Goal: Navigation & Orientation: Find specific page/section

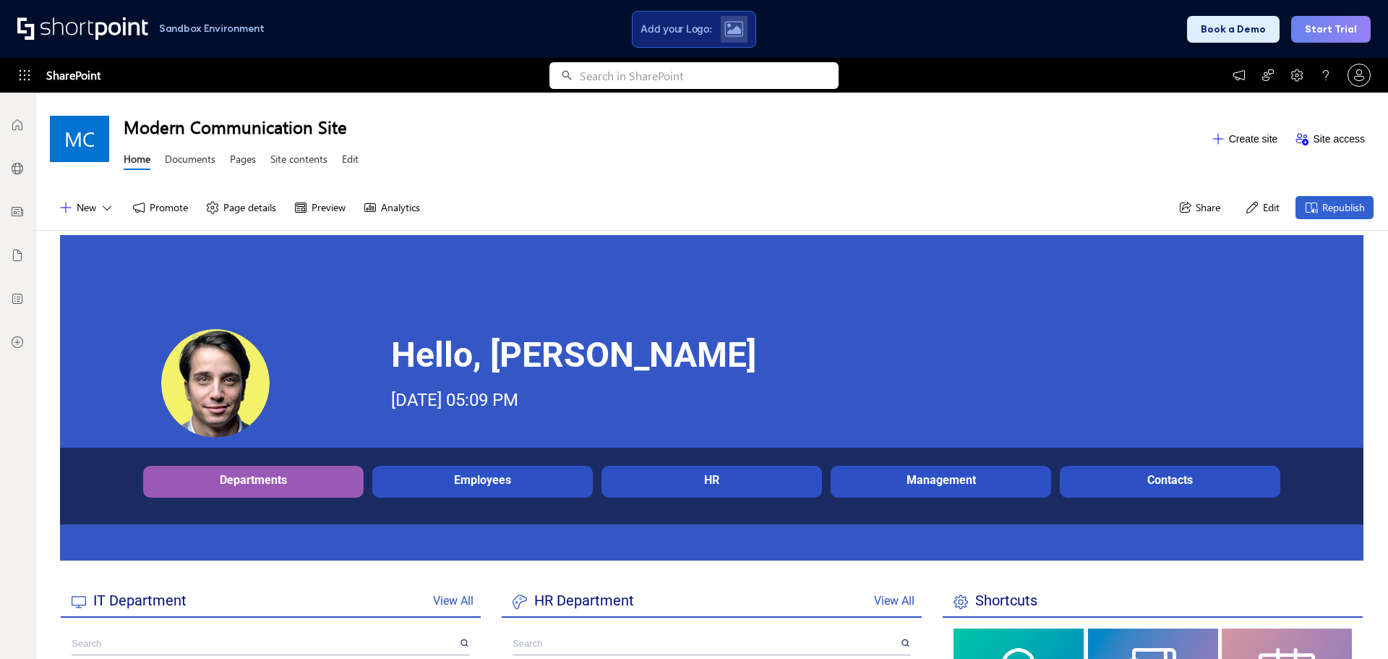
scroll to position [289, 0]
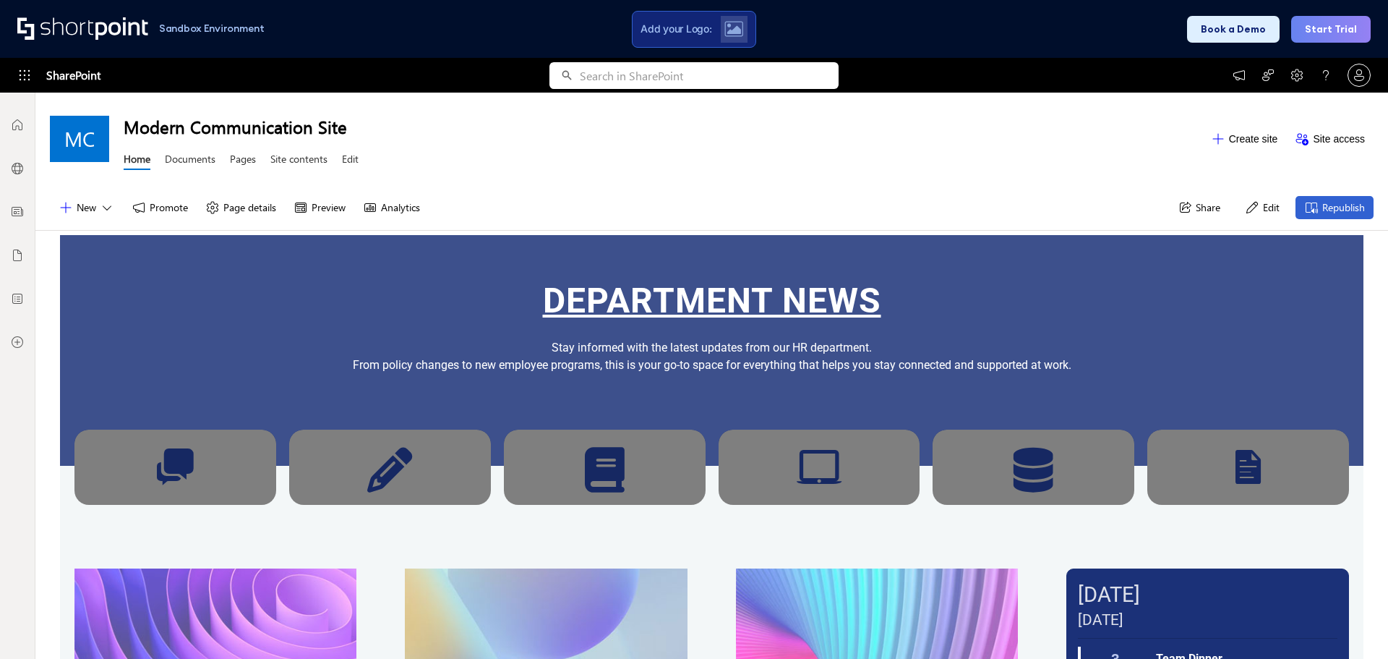
scroll to position [11, 11]
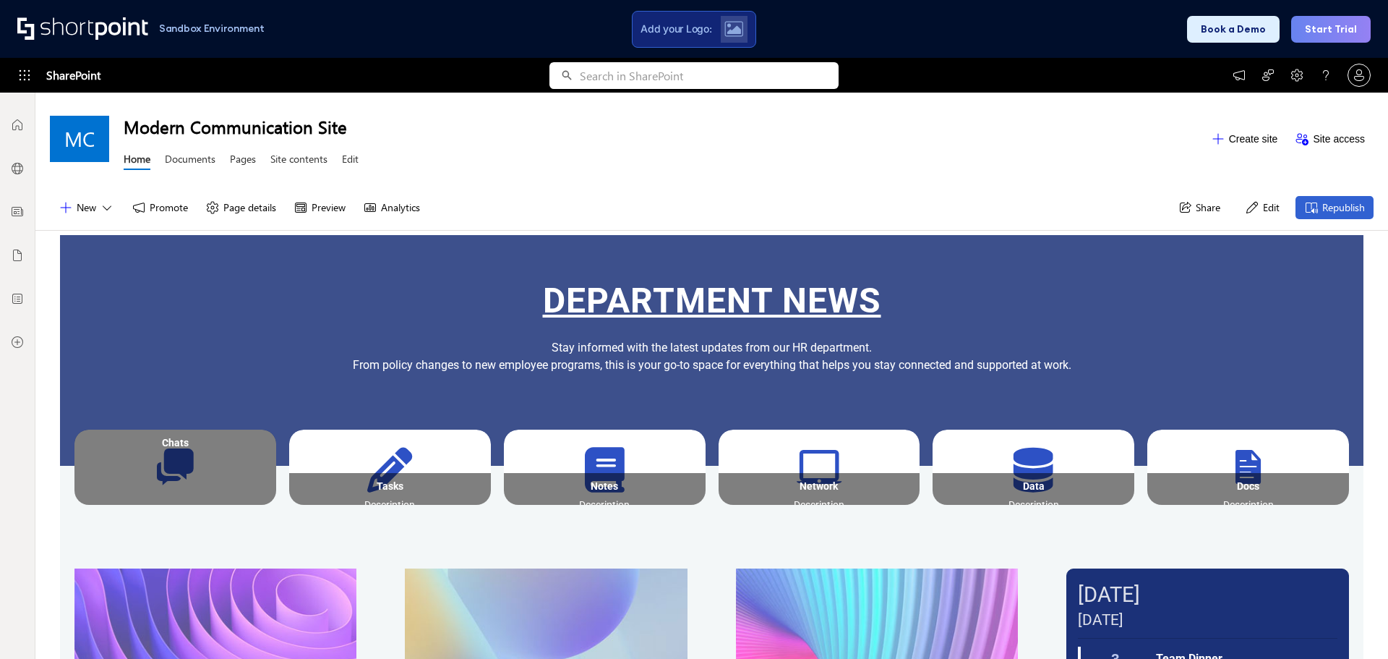
click at [159, 453] on div "Chats" at bounding box center [175, 443] width 202 height 26
click at [153, 453] on div "Chats" at bounding box center [175, 443] width 202 height 26
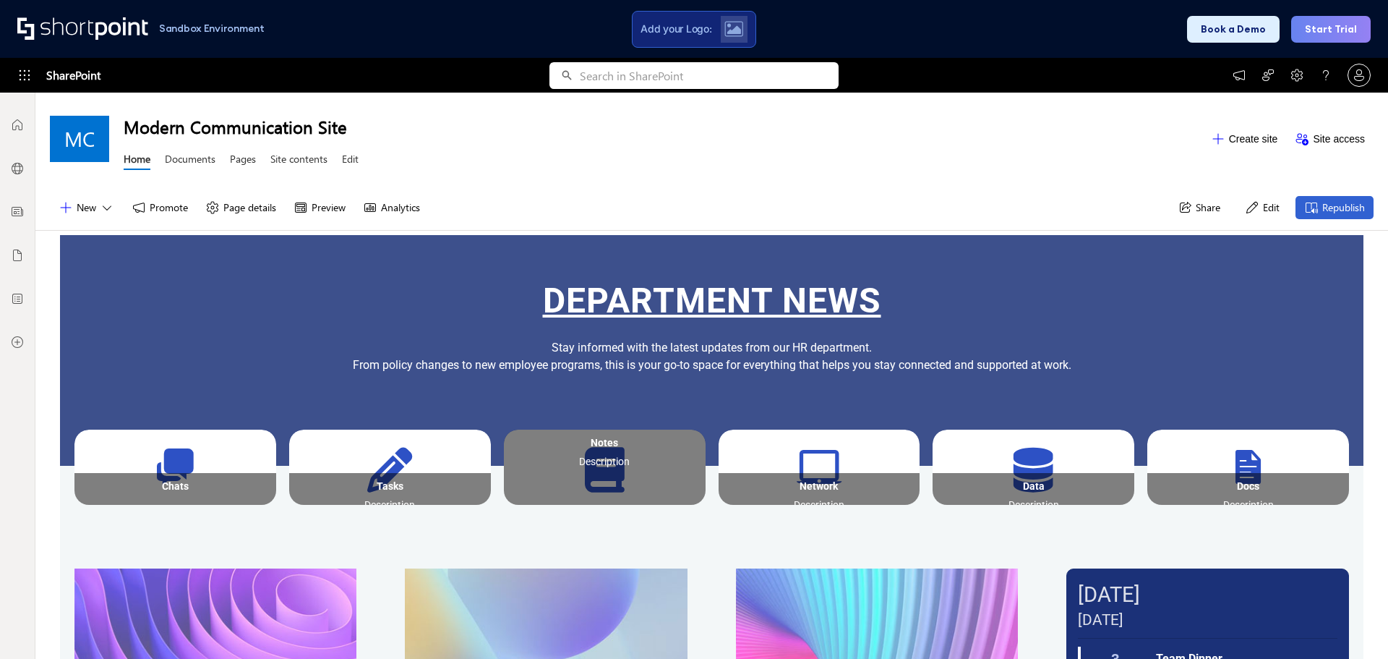
click at [613, 471] on div "Description" at bounding box center [605, 463] width 202 height 15
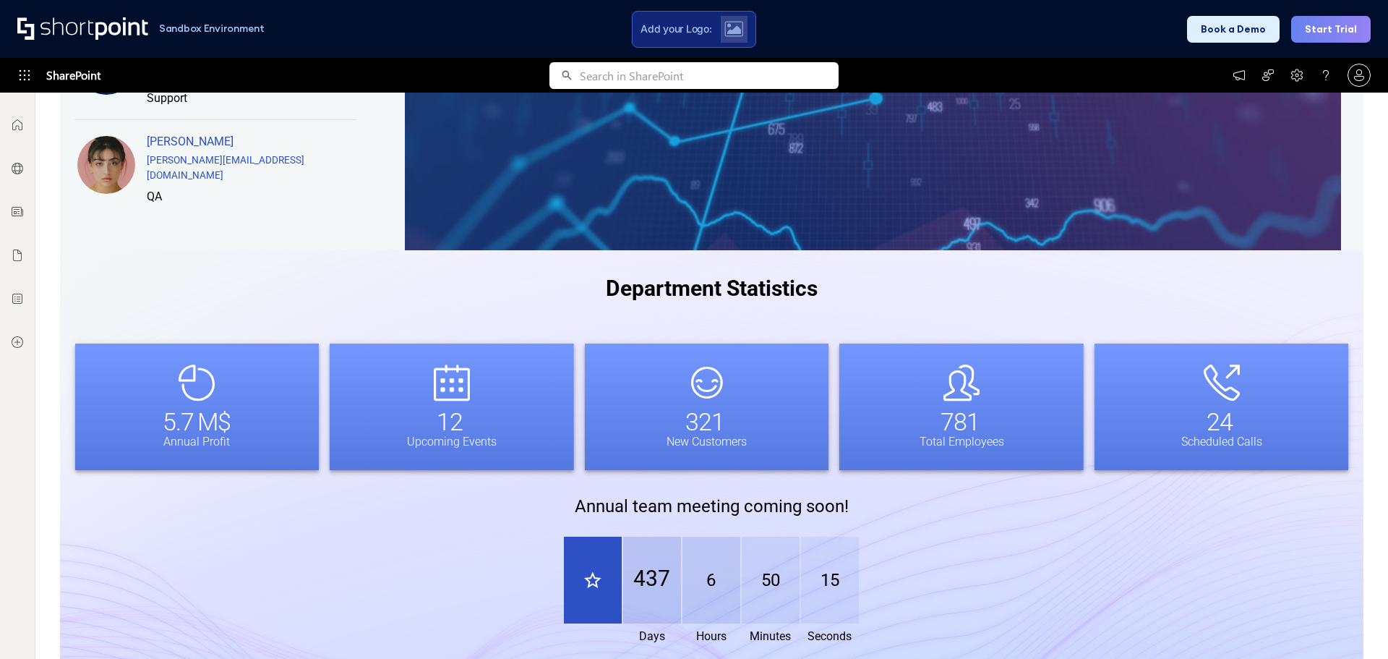
scroll to position [1181, 0]
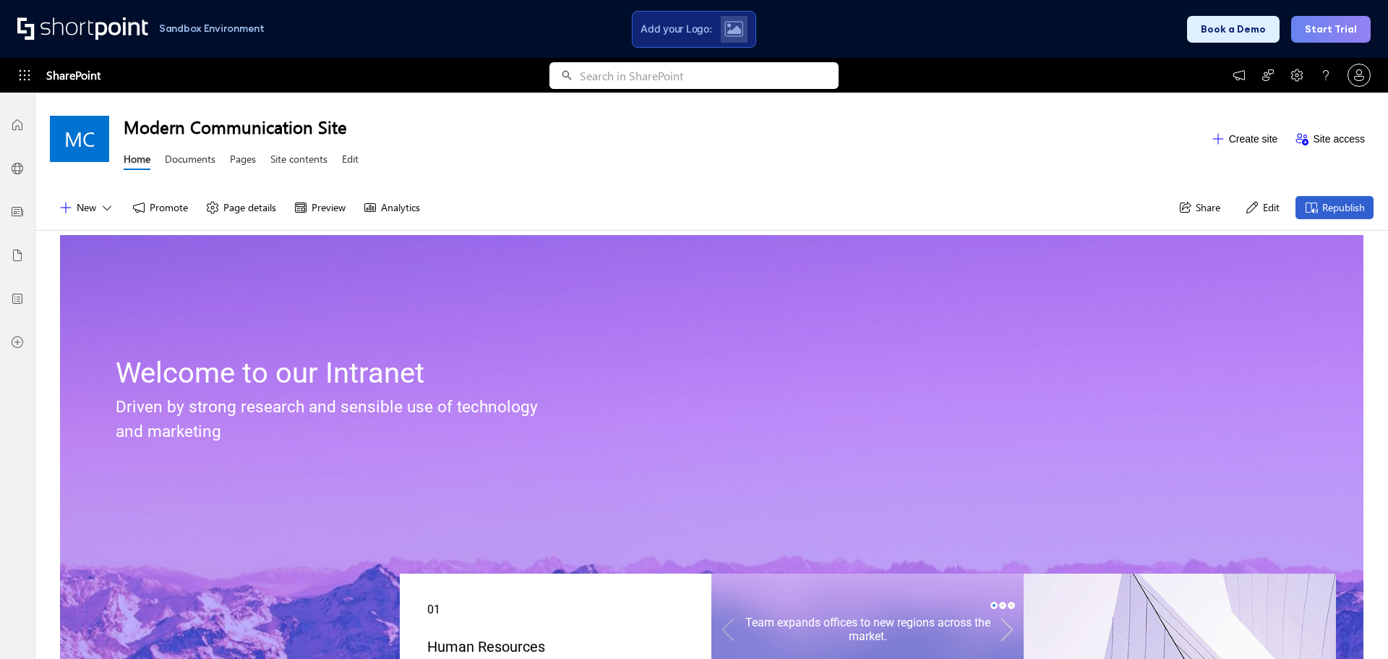
scroll to position [11, 11]
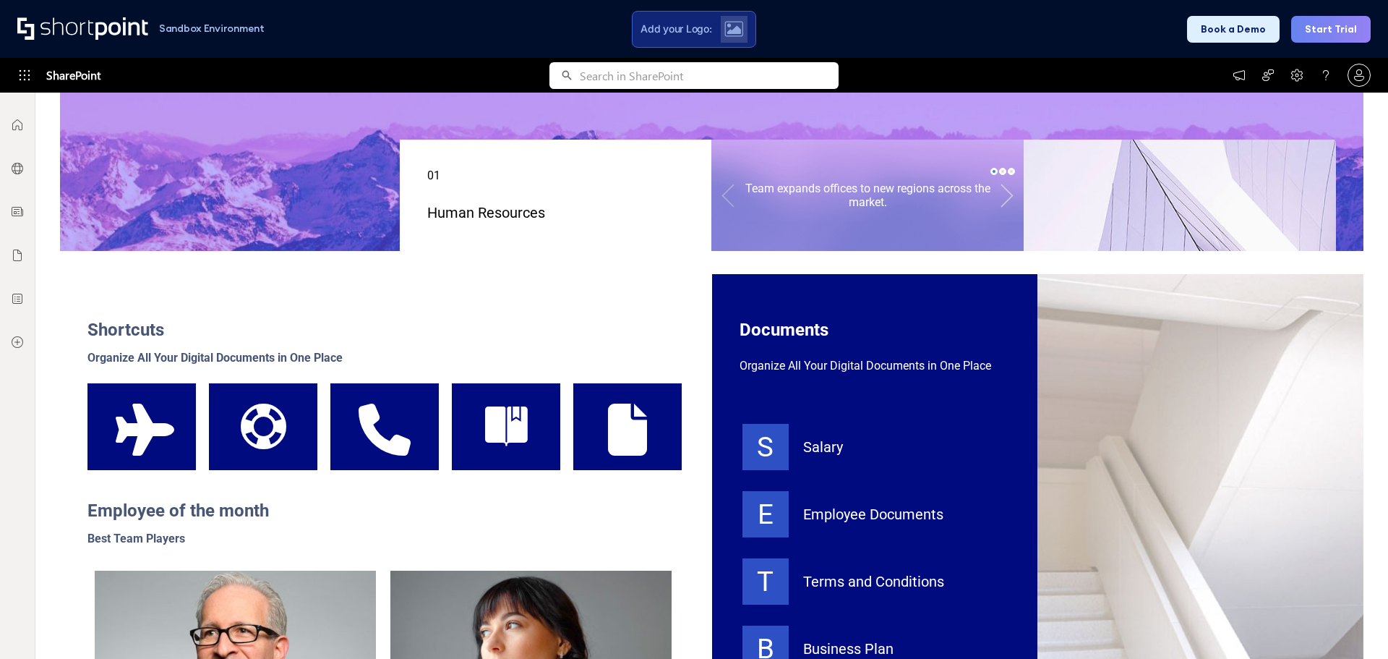
click at [1011, 195] on link at bounding box center [1007, 195] width 32 height 64
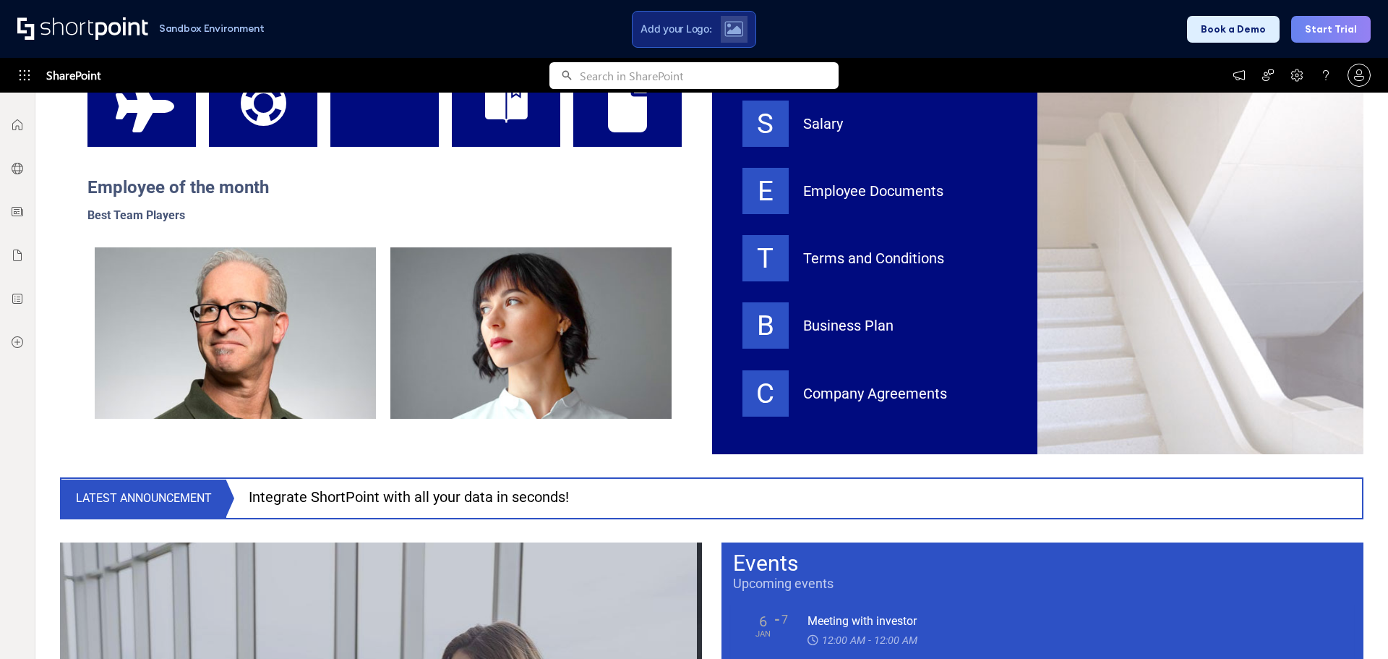
scroll to position [579, 0]
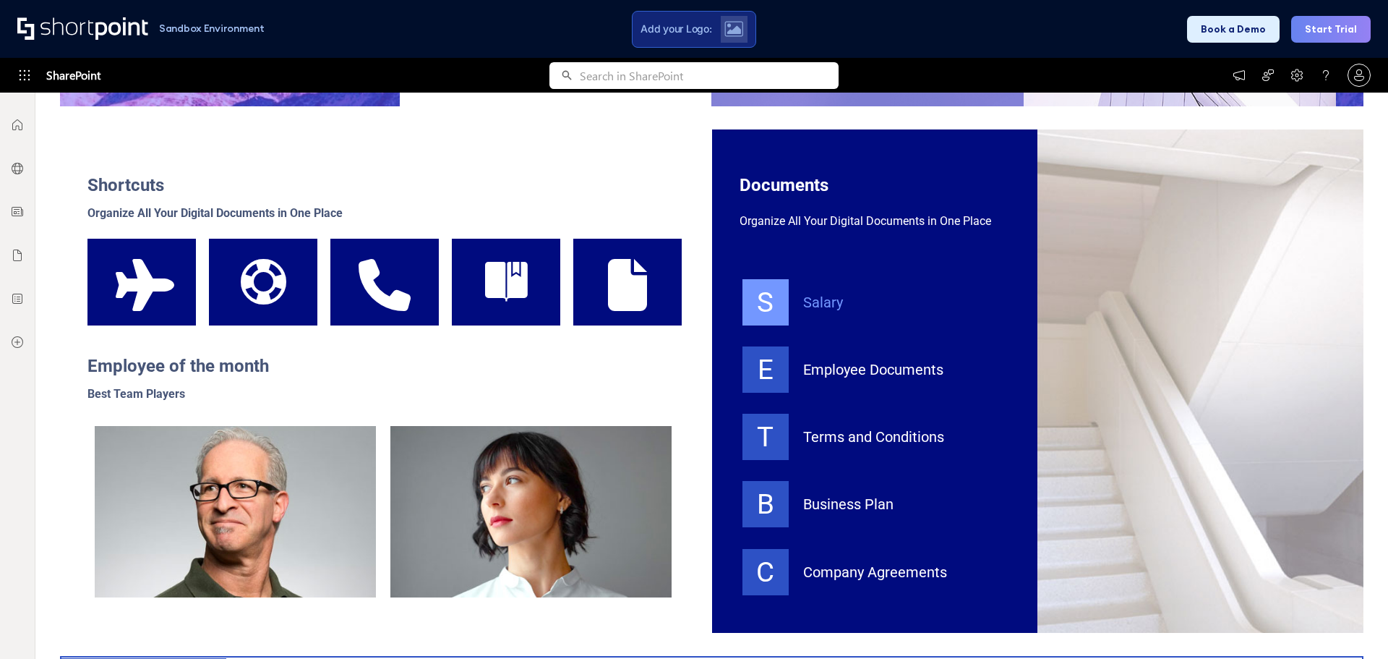
click at [811, 296] on div "Salary" at bounding box center [905, 302] width 204 height 22
